Goal: Transaction & Acquisition: Purchase product/service

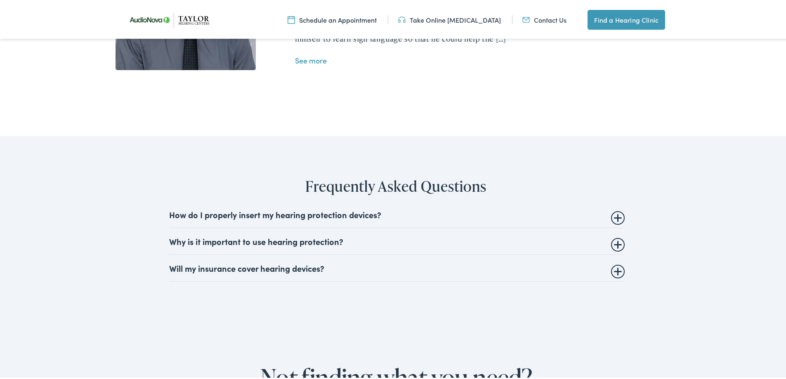
scroll to position [1938, 0]
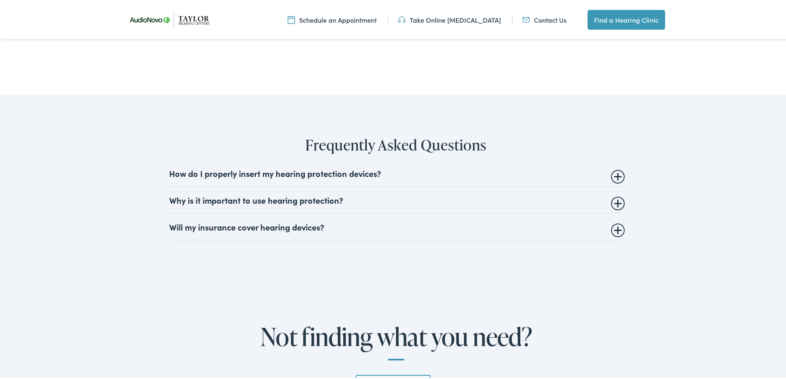
click at [615, 212] on details "Will my insurance cover hearing devices? More and more often private insurance …" at bounding box center [396, 225] width 454 height 27
click at [616, 220] on summary "Will my insurance cover hearing devices?" at bounding box center [396, 225] width 454 height 10
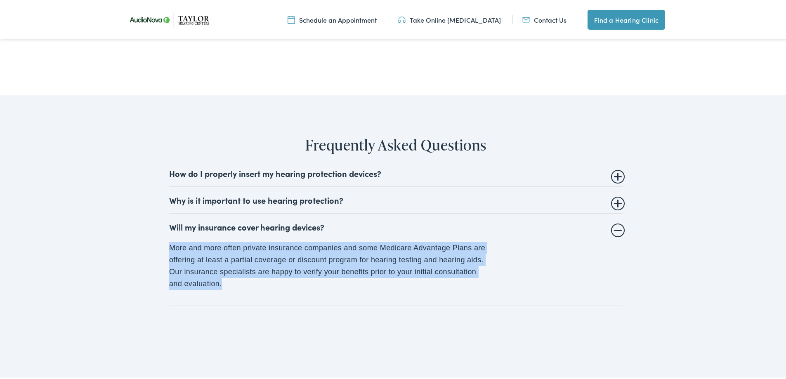
click at [614, 212] on details "Will my insurance cover hearing devices? More and more often private insurance …" at bounding box center [396, 258] width 454 height 92
click at [615, 220] on summary "Will my insurance cover hearing devices?" at bounding box center [396, 225] width 454 height 10
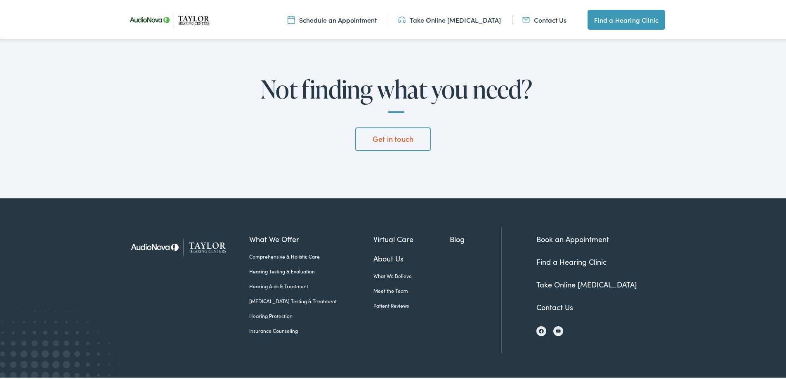
scroll to position [2194, 0]
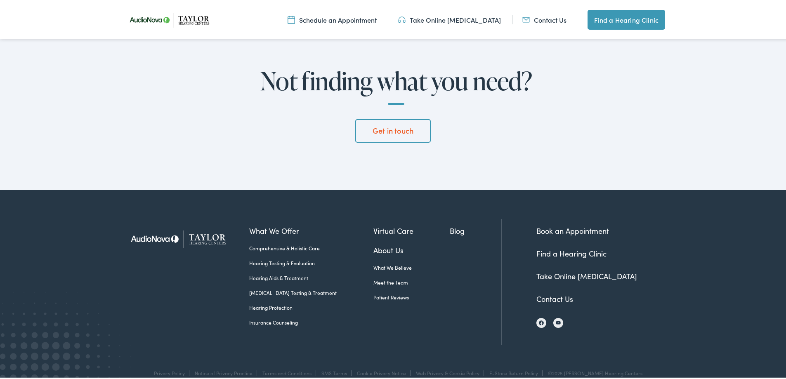
click at [386, 277] on link "Meet the Team" at bounding box center [411, 280] width 77 height 7
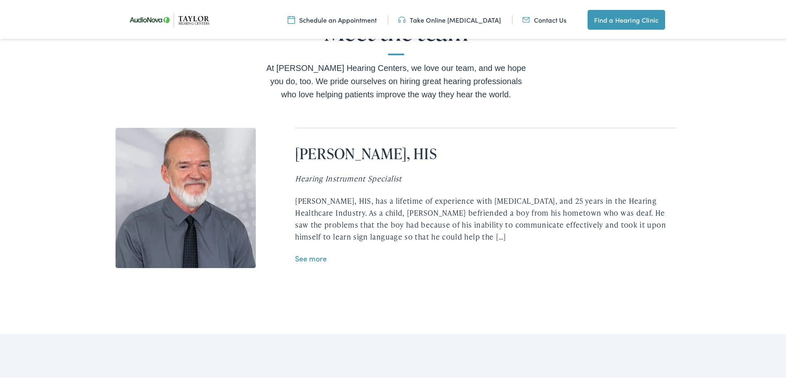
scroll to position [1658, 0]
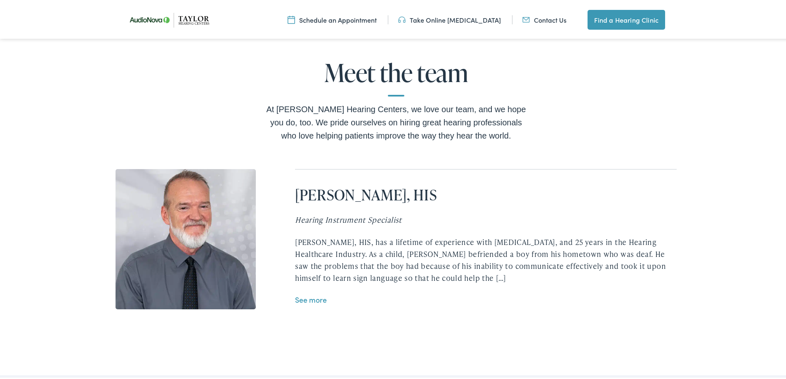
click at [299, 293] on link "See more" at bounding box center [311, 298] width 32 height 10
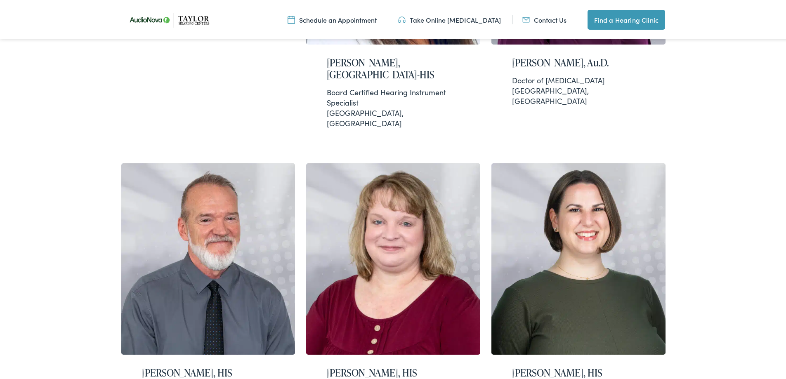
scroll to position [495, 0]
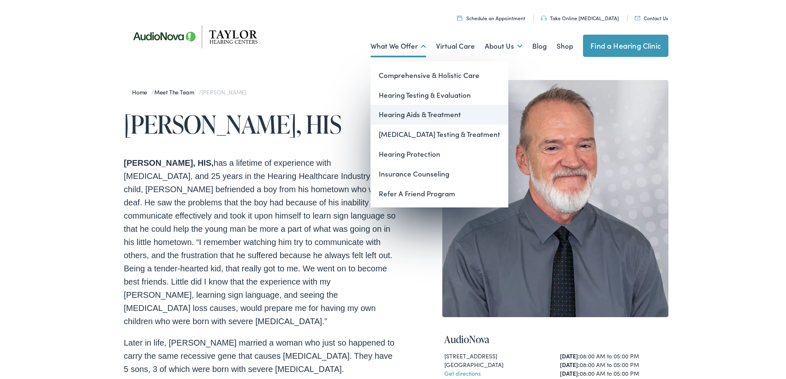
click at [412, 113] on link "Hearing Aids & Treatment" at bounding box center [439, 113] width 138 height 20
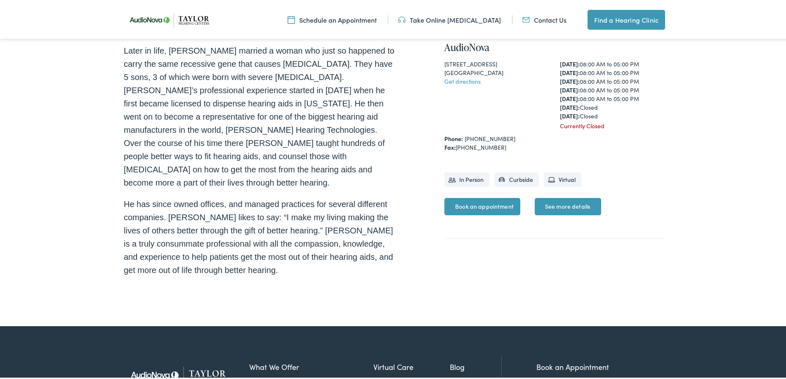
scroll to position [247, 0]
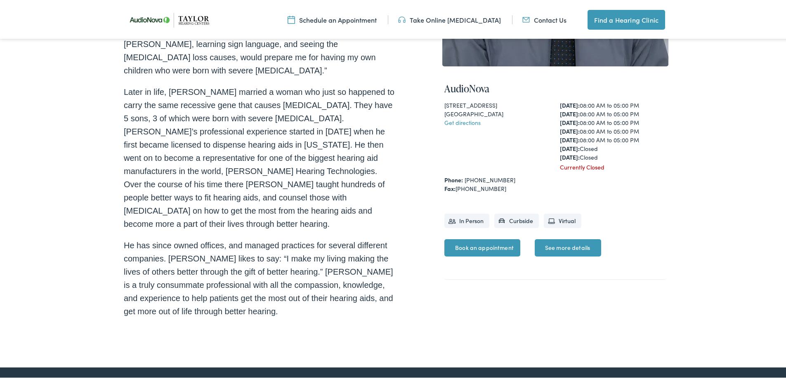
drag, startPoint x: 378, startPoint y: 270, endPoint x: 342, endPoint y: 306, distance: 51.0
drag, startPoint x: 342, startPoint y: 306, endPoint x: 654, endPoint y: 263, distance: 314.7
click at [654, 263] on div "AudioNova 307 North Market St Paris , TN 38242 Get directions Monday: 08:00 AM …" at bounding box center [555, 175] width 222 height 205
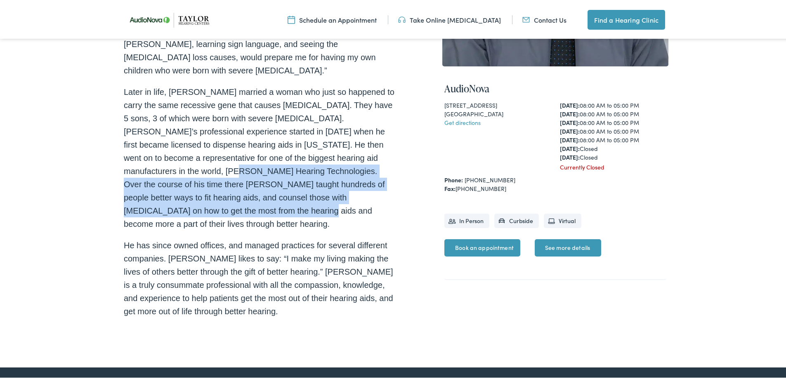
drag, startPoint x: 0, startPoint y: 158, endPoint x: 0, endPoint y: 191, distance: 33.0
click at [0, 191] on div "Home / Meet the Team / Eric Cobb Eric Cobb, HIS Eric Cobb , HIS, Later in life,…" at bounding box center [396, 90] width 792 height 551
drag, startPoint x: 9, startPoint y: 182, endPoint x: 0, endPoint y: 186, distance: 10.3
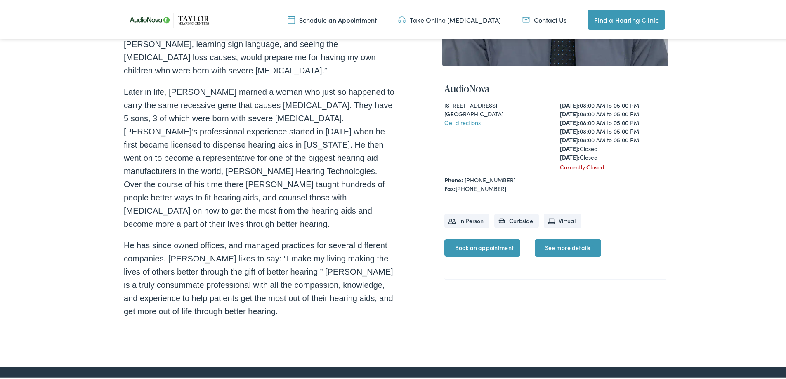
drag, startPoint x: 788, startPoint y: 261, endPoint x: 598, endPoint y: 290, distance: 192.3
click at [598, 290] on div "AudioNova 307 North Market St Paris , TN 38242 Get directions Monday: 08:00 AM …" at bounding box center [555, 76] width 226 height 497
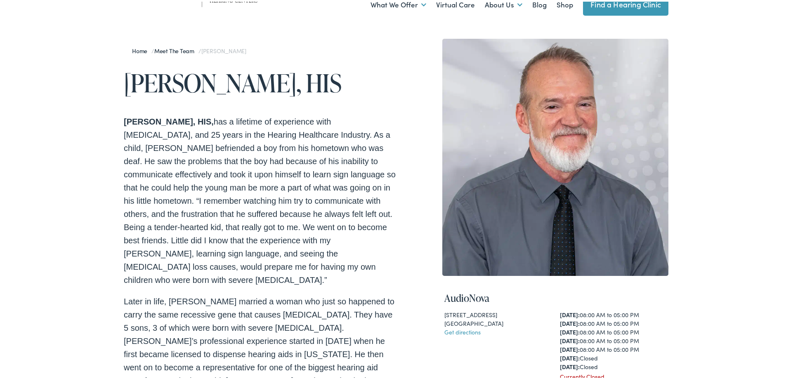
scroll to position [0, 0]
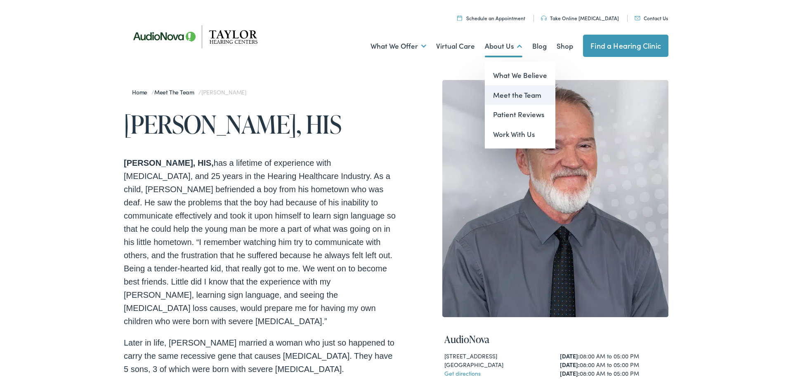
click at [503, 92] on link "Meet the Team" at bounding box center [520, 94] width 71 height 20
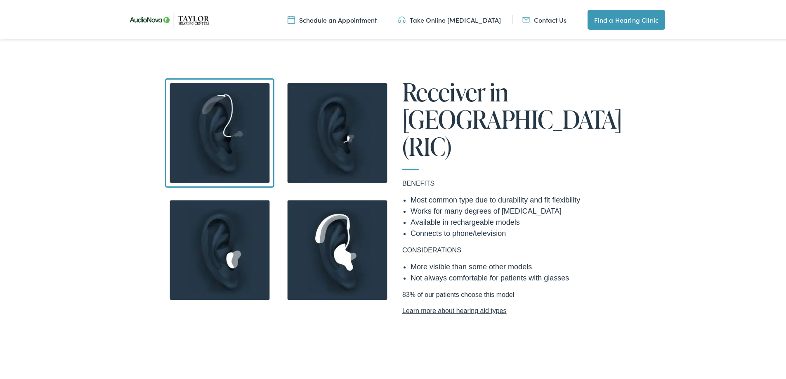
scroll to position [742, 0]
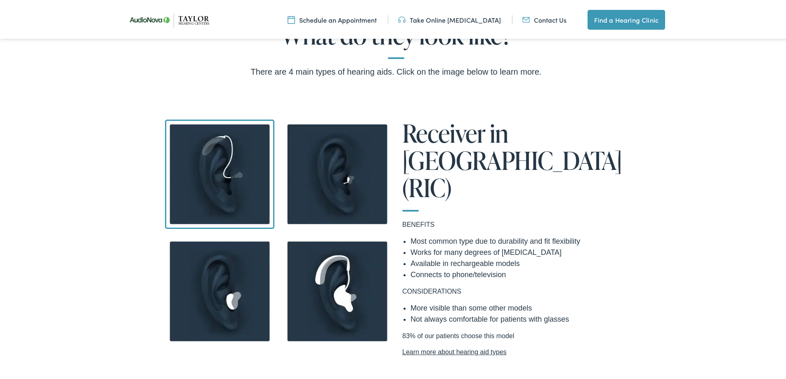
drag, startPoint x: 0, startPoint y: 189, endPoint x: 0, endPoint y: 300, distance: 111.3
drag, startPoint x: 0, startPoint y: 300, endPoint x: 348, endPoint y: 151, distance: 378.5
click at [348, 151] on img at bounding box center [336, 172] width 109 height 109
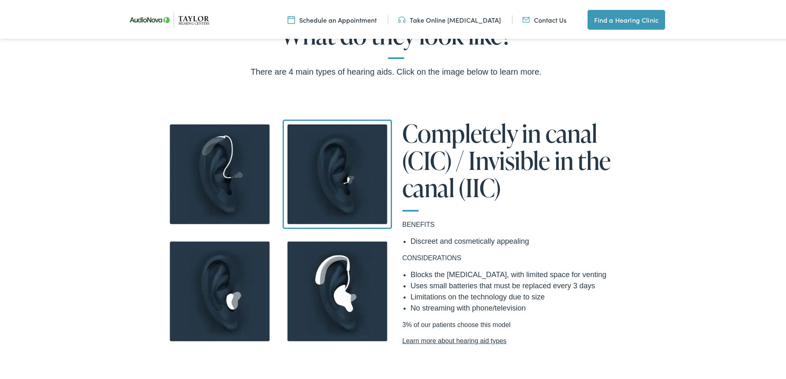
scroll to position [825, 0]
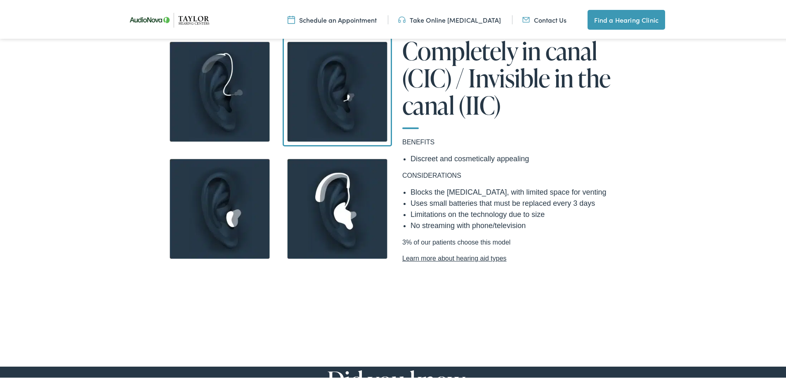
click at [234, 220] on img at bounding box center [219, 207] width 109 height 109
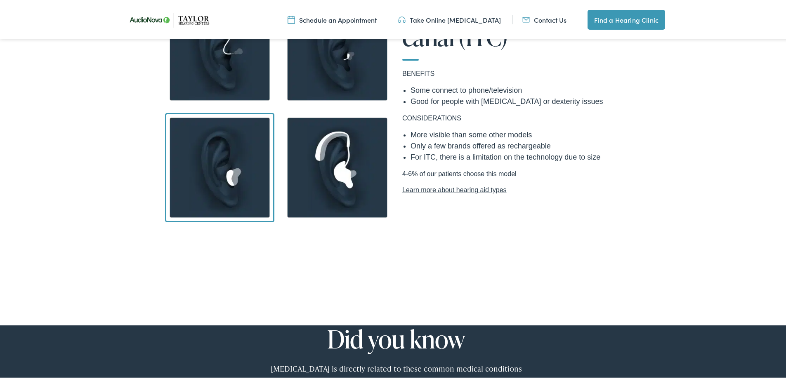
scroll to position [907, 0]
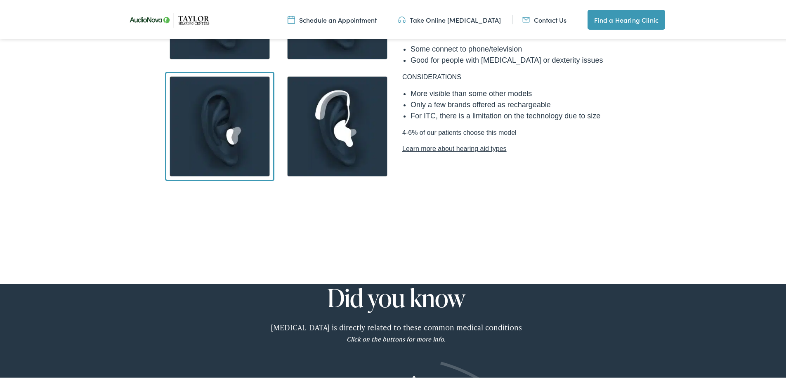
drag, startPoint x: 614, startPoint y: 313, endPoint x: 791, endPoint y: 353, distance: 181.8
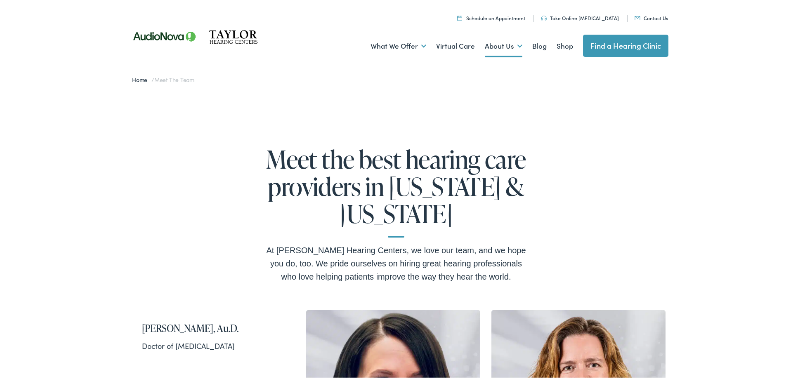
drag, startPoint x: 0, startPoint y: 0, endPoint x: 624, endPoint y: 134, distance: 638.1
click at [537, 45] on link "Blog" at bounding box center [539, 44] width 14 height 31
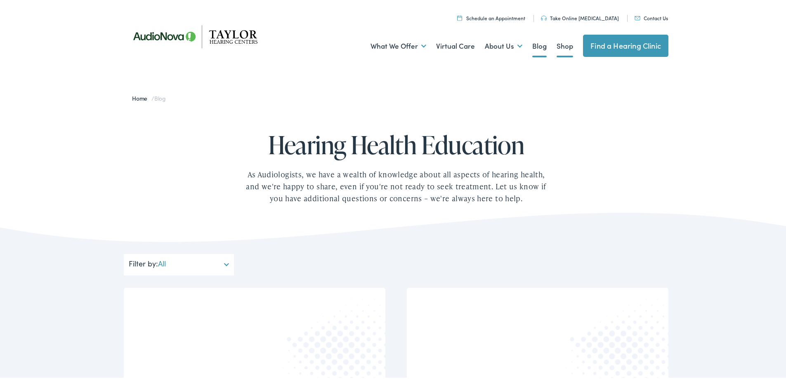
click at [563, 45] on link "Shop" at bounding box center [564, 44] width 16 height 31
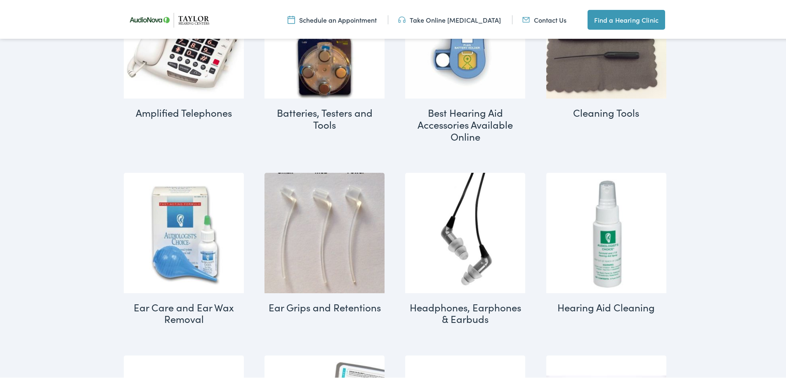
scroll to position [341, 0]
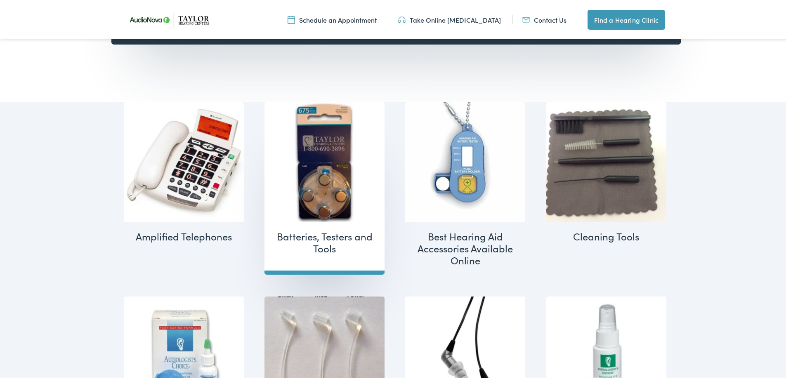
click at [316, 165] on img "Visit product category Batteries, Testers and Tools" at bounding box center [324, 161] width 120 height 120
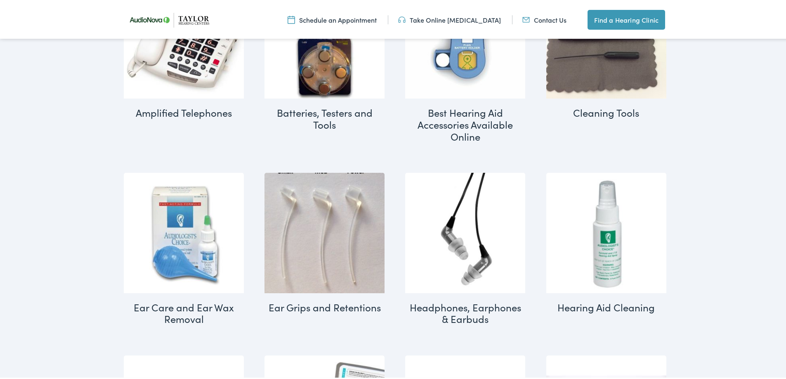
scroll to position [506, 0]
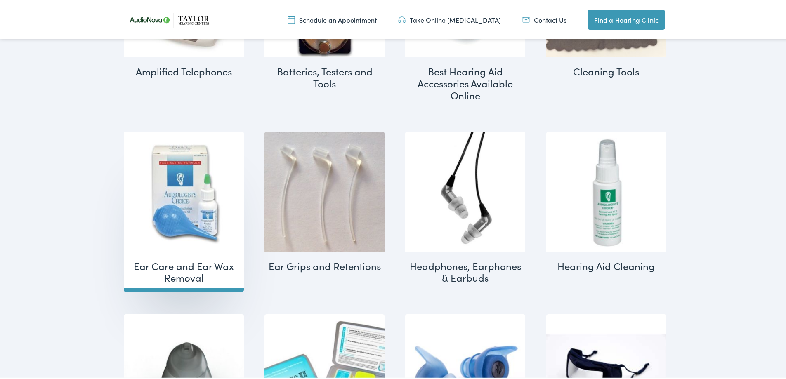
click at [185, 193] on img "Visit product category Ear Care and Ear Wax Removal" at bounding box center [184, 190] width 120 height 120
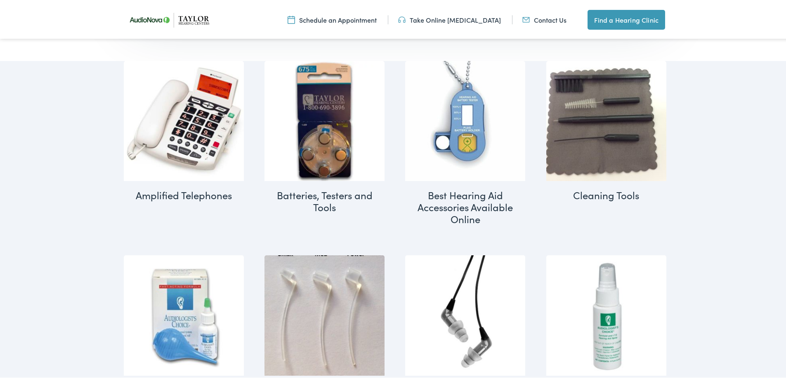
scroll to position [341, 0]
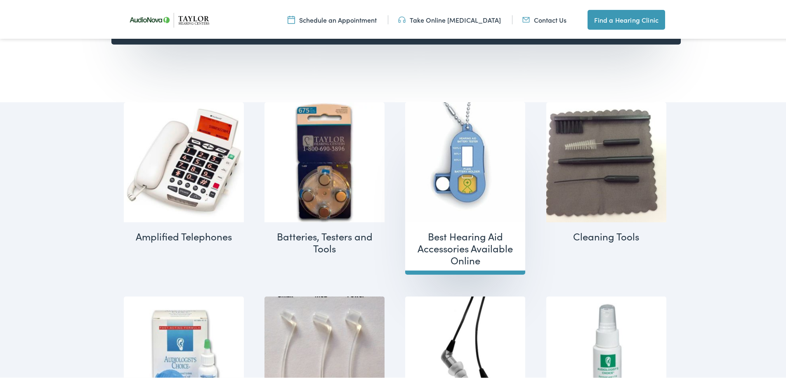
click at [453, 154] on img "Visit product category Best Hearing Aid Accessories Available Online" at bounding box center [465, 161] width 120 height 120
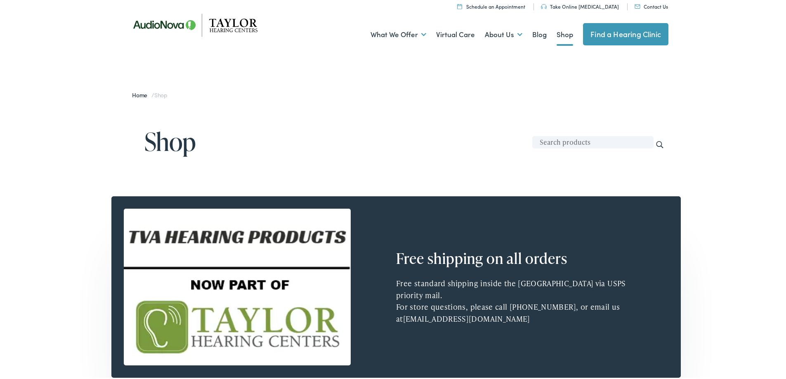
scroll to position [0, 0]
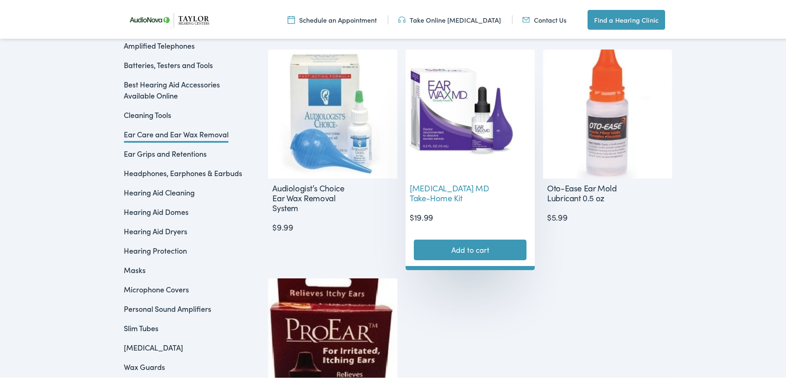
scroll to position [206, 0]
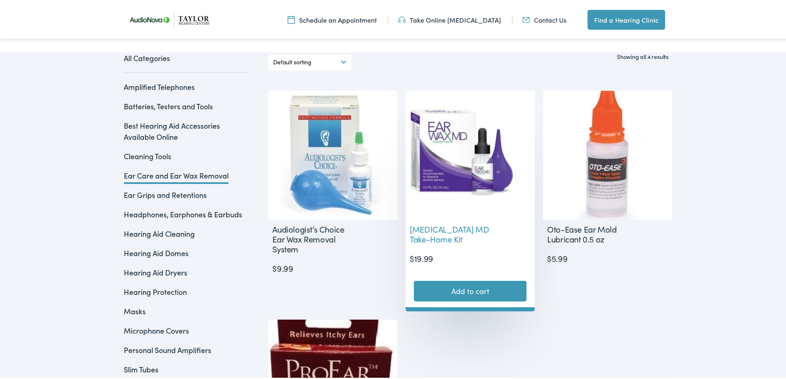
click at [470, 159] on img at bounding box center [469, 153] width 129 height 129
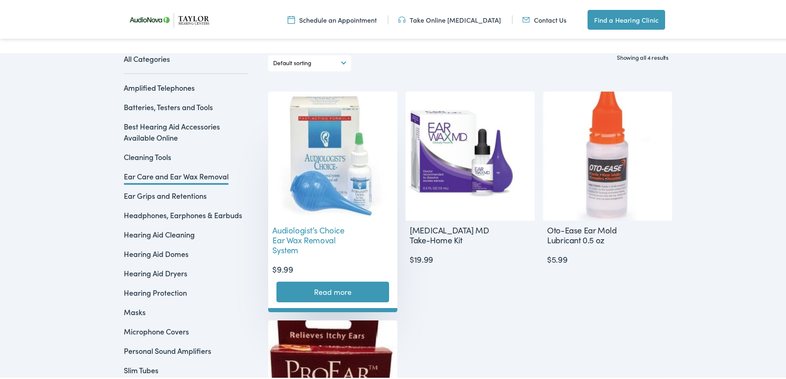
click at [331, 143] on img at bounding box center [332, 154] width 129 height 129
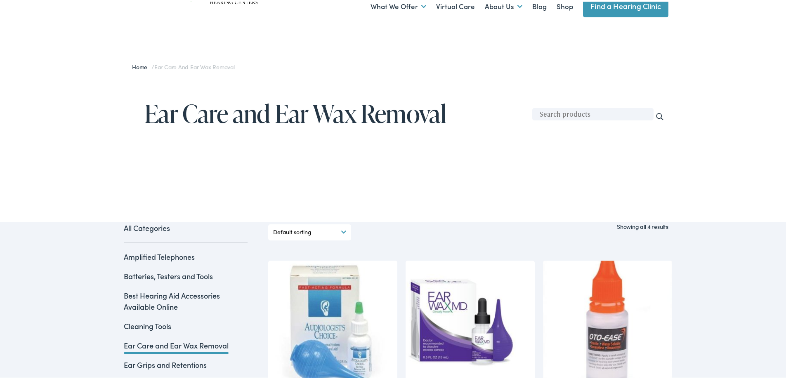
scroll to position [0, 0]
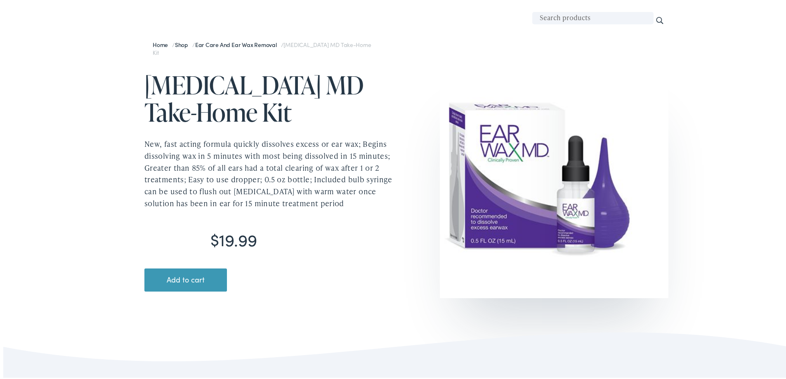
scroll to position [41, 0]
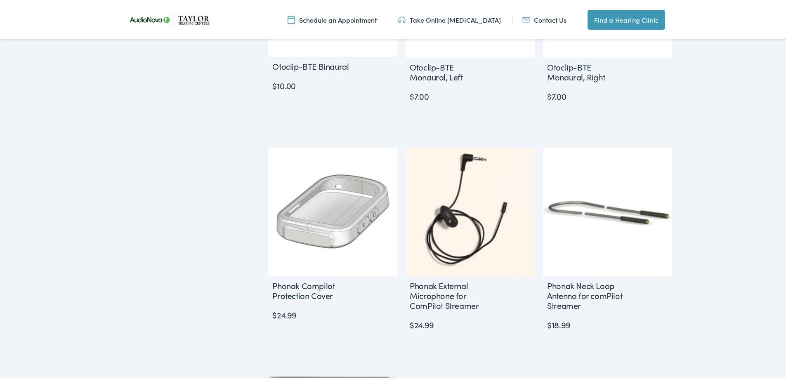
scroll to position [1113, 0]
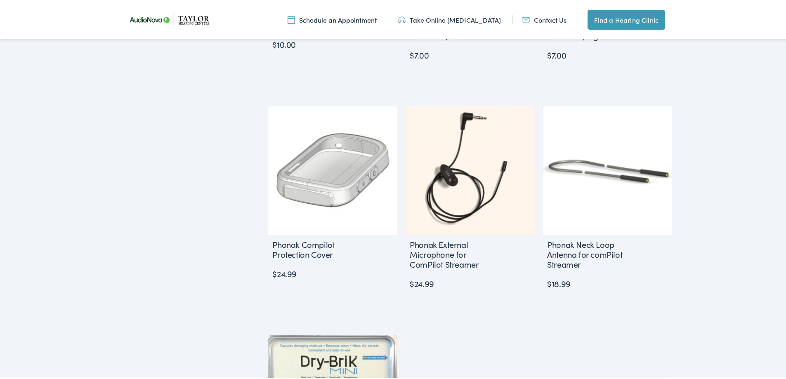
drag, startPoint x: 89, startPoint y: 168, endPoint x: 162, endPoint y: 106, distance: 96.2
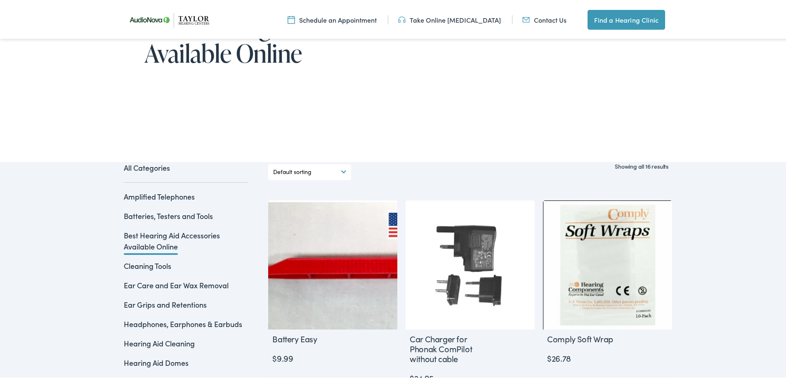
scroll to position [165, 0]
